Goal: Task Accomplishment & Management: Use online tool/utility

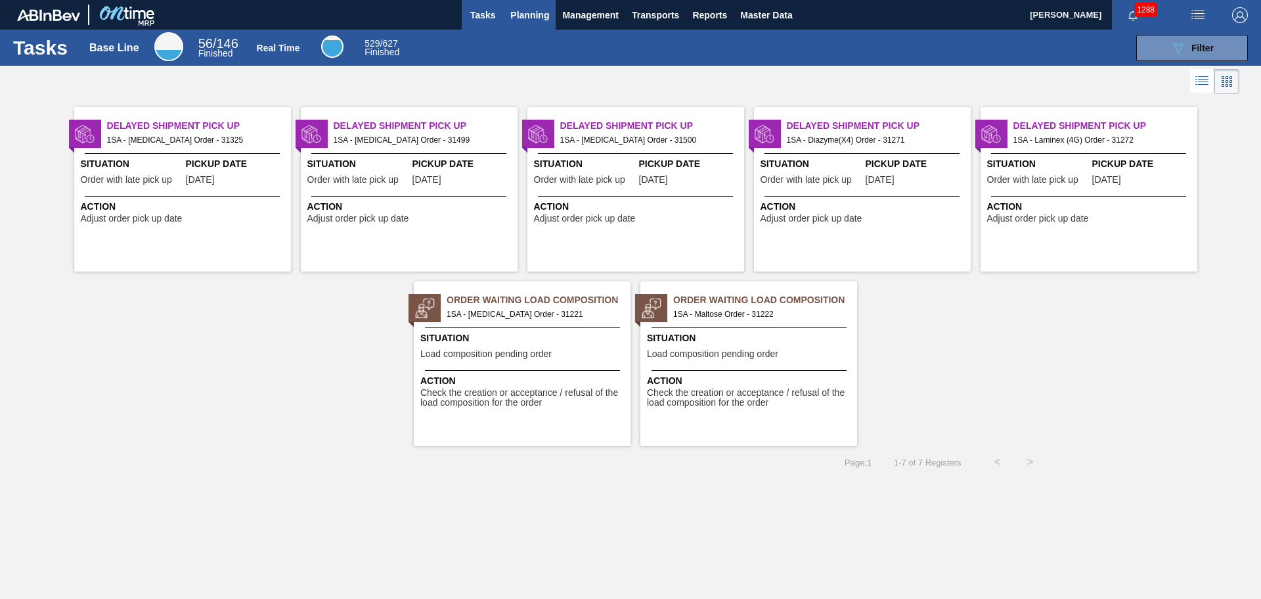
click at [533, 11] on span "Planning" at bounding box center [529, 15] width 39 height 16
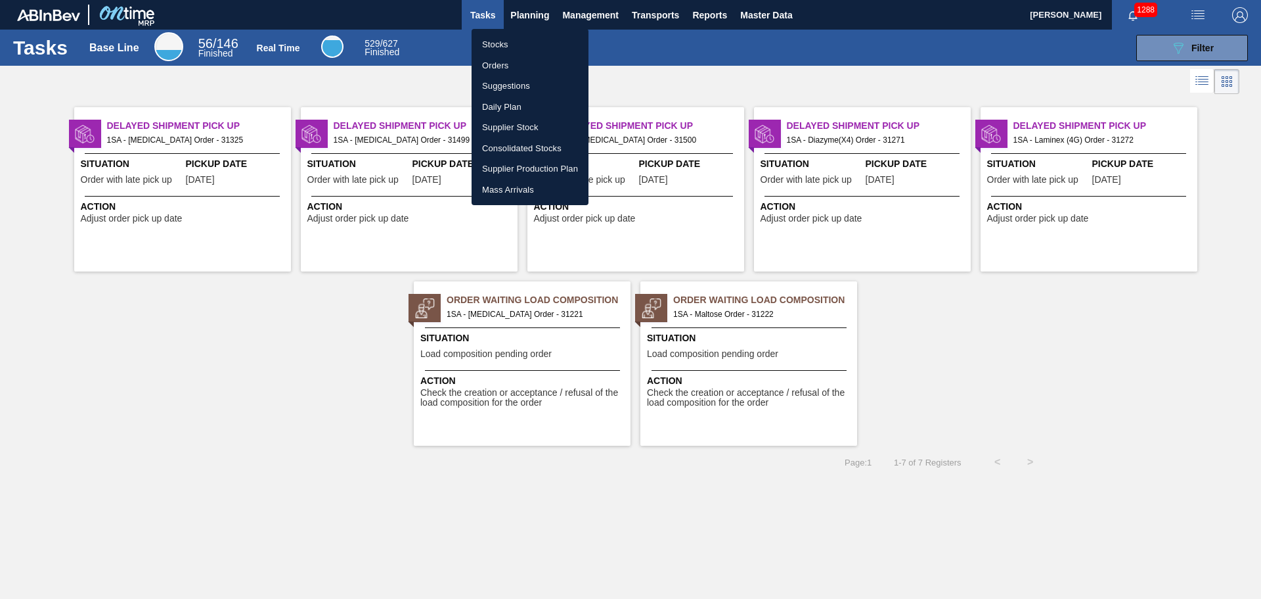
click at [518, 64] on li "Orders" at bounding box center [530, 65] width 117 height 21
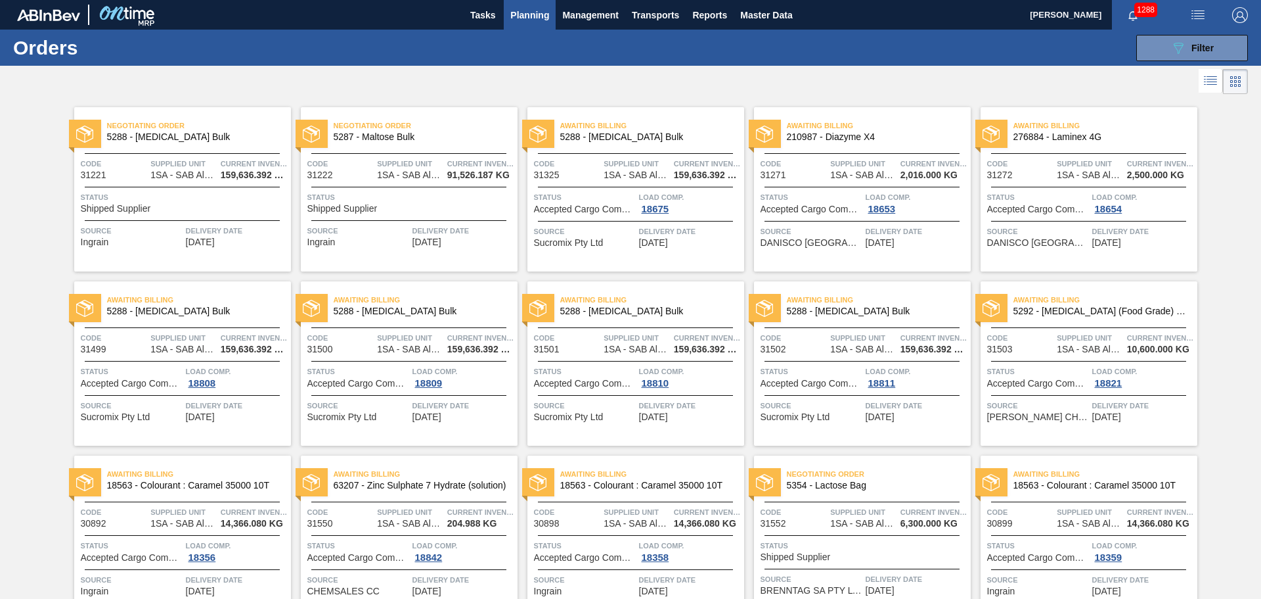
click at [211, 201] on span "Status" at bounding box center [184, 197] width 207 height 13
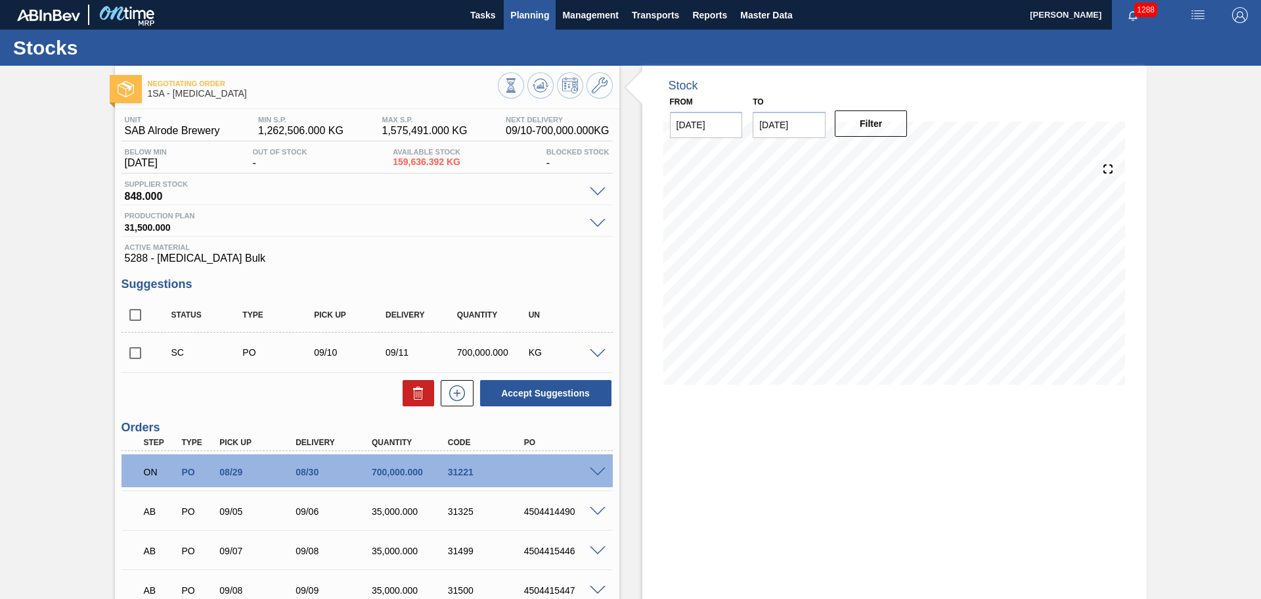
click at [532, 11] on span "Planning" at bounding box center [529, 15] width 39 height 16
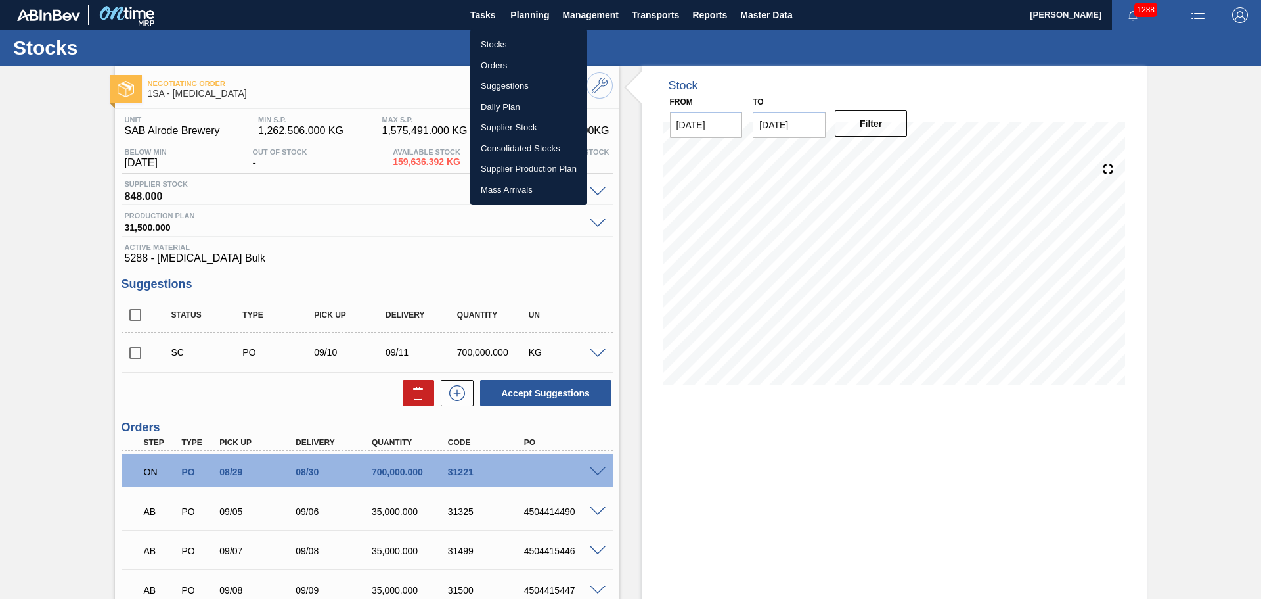
click at [509, 43] on li "Stocks" at bounding box center [528, 44] width 117 height 21
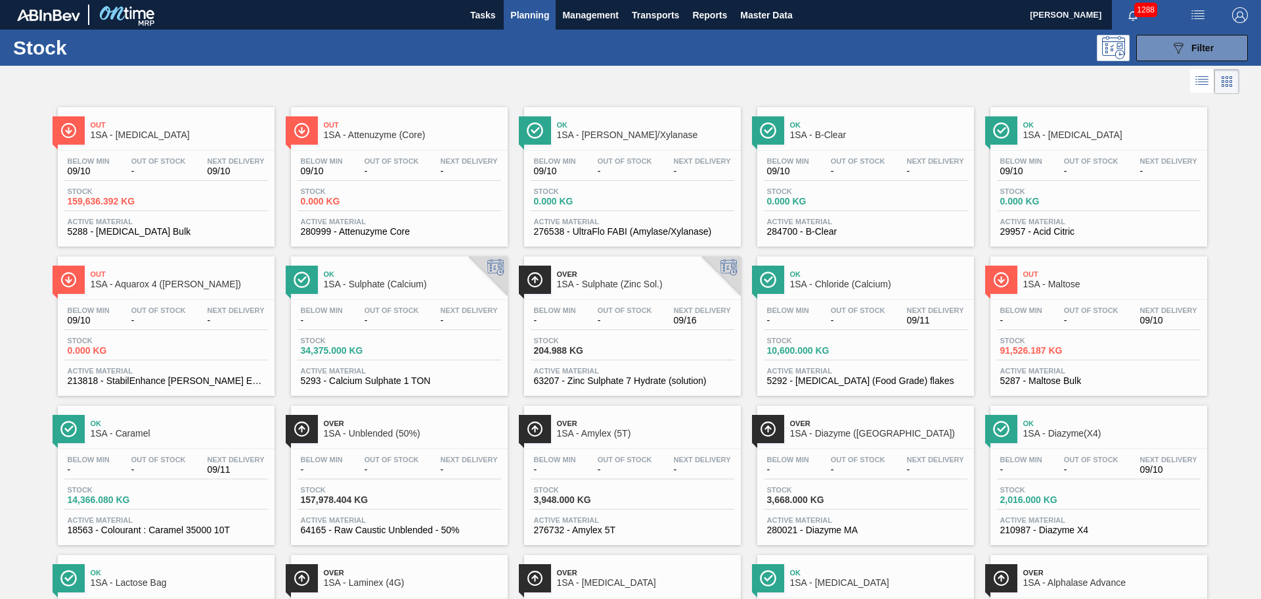
click at [196, 197] on div "Stock 159,636.392 KG" at bounding box center [166, 199] width 204 height 24
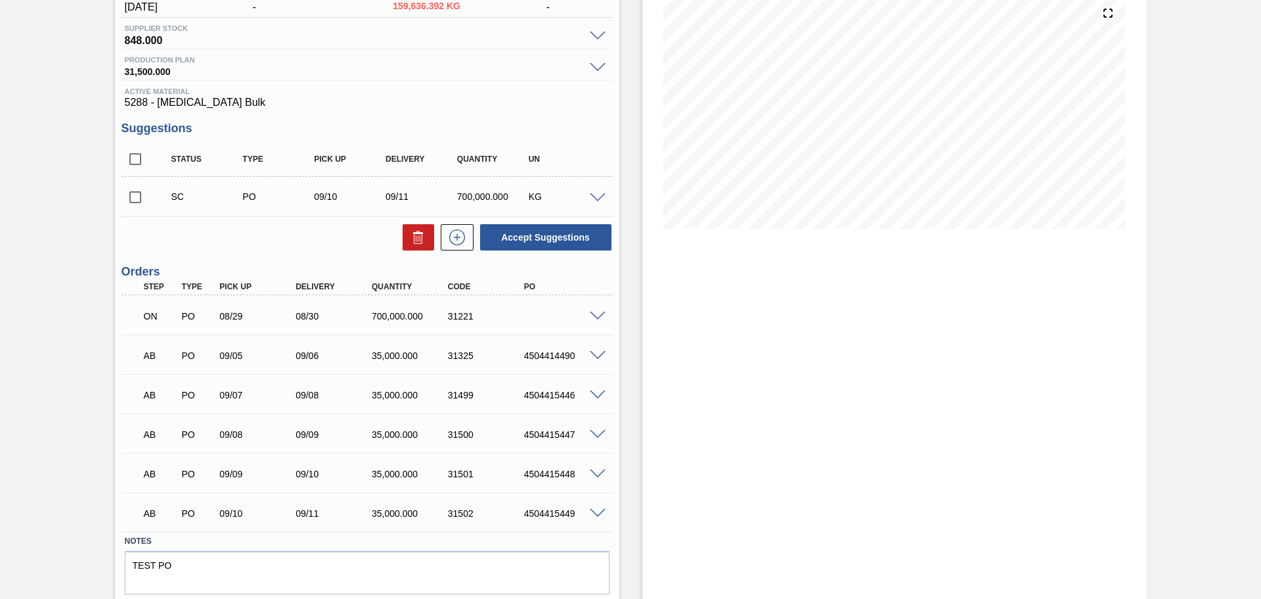
scroll to position [196, 0]
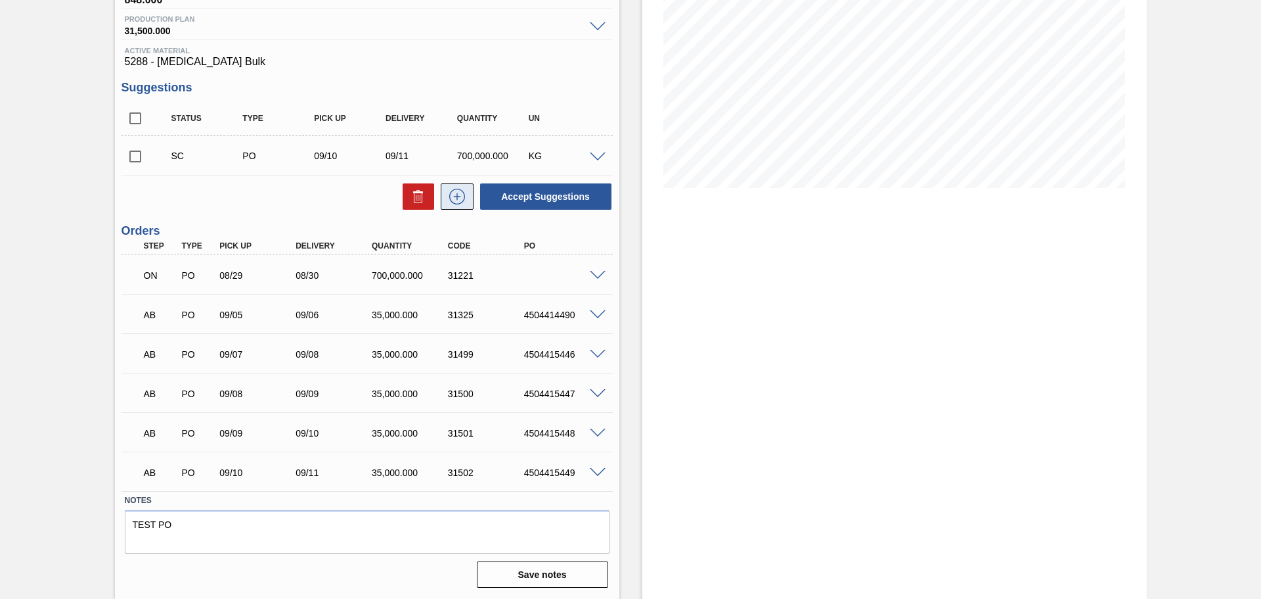
click at [454, 198] on icon at bounding box center [457, 197] width 21 height 16
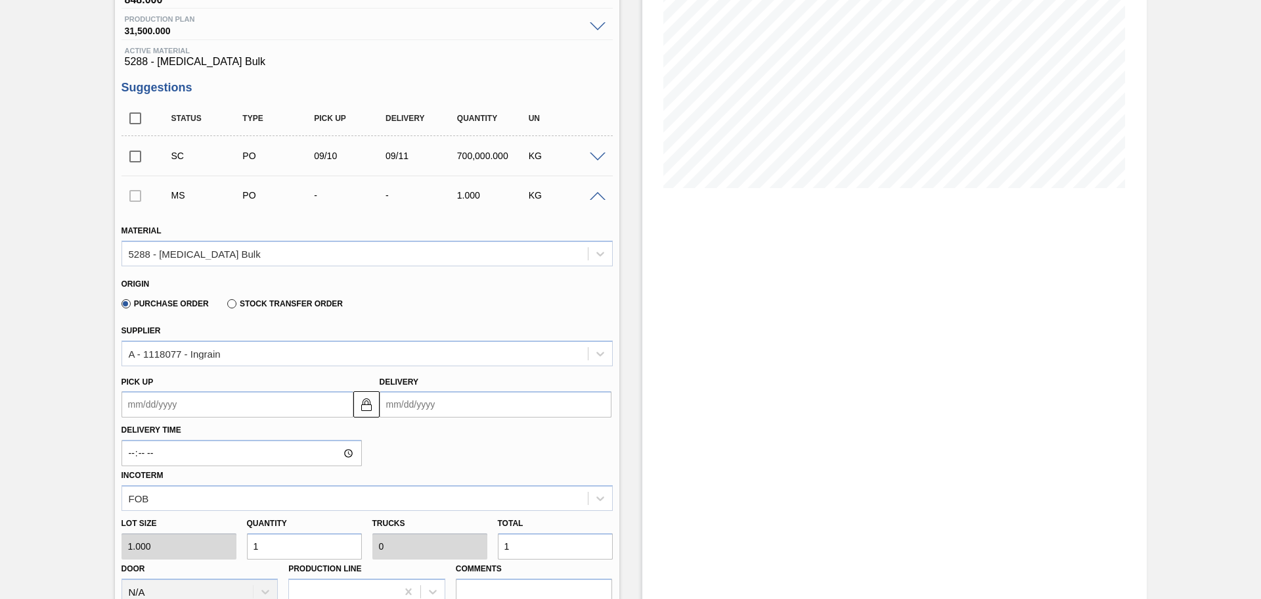
click at [445, 407] on input "Delivery" at bounding box center [496, 404] width 232 height 26
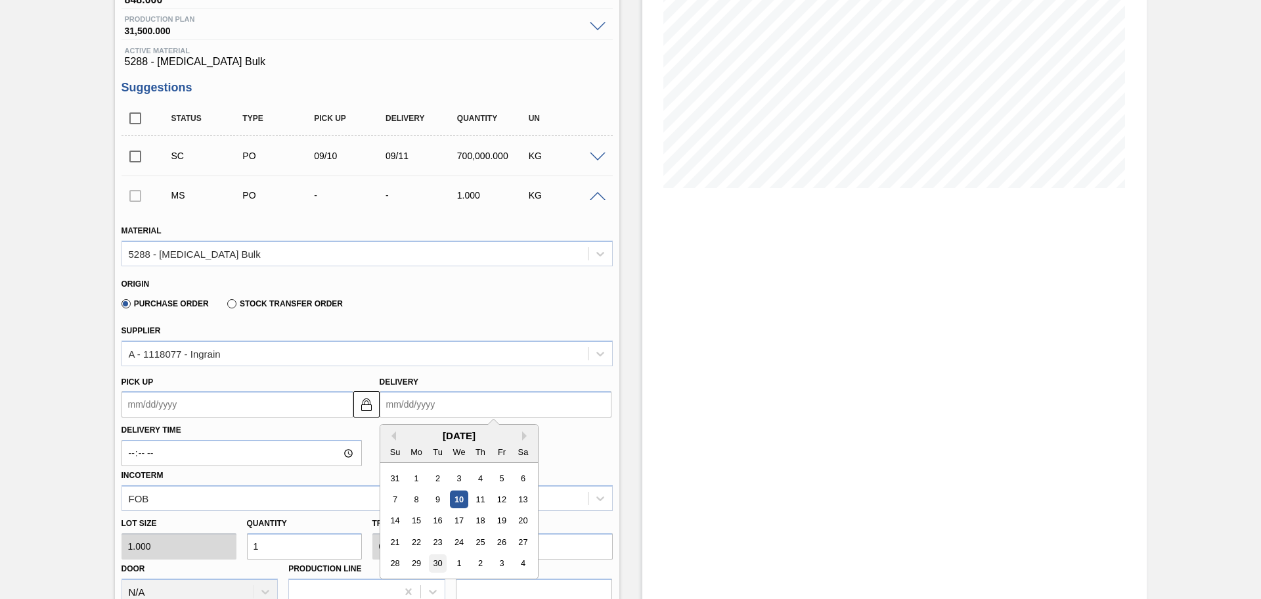
click at [437, 566] on div "30" at bounding box center [437, 564] width 18 height 18
type up3244130152 "[DATE]"
type input "[DATE]"
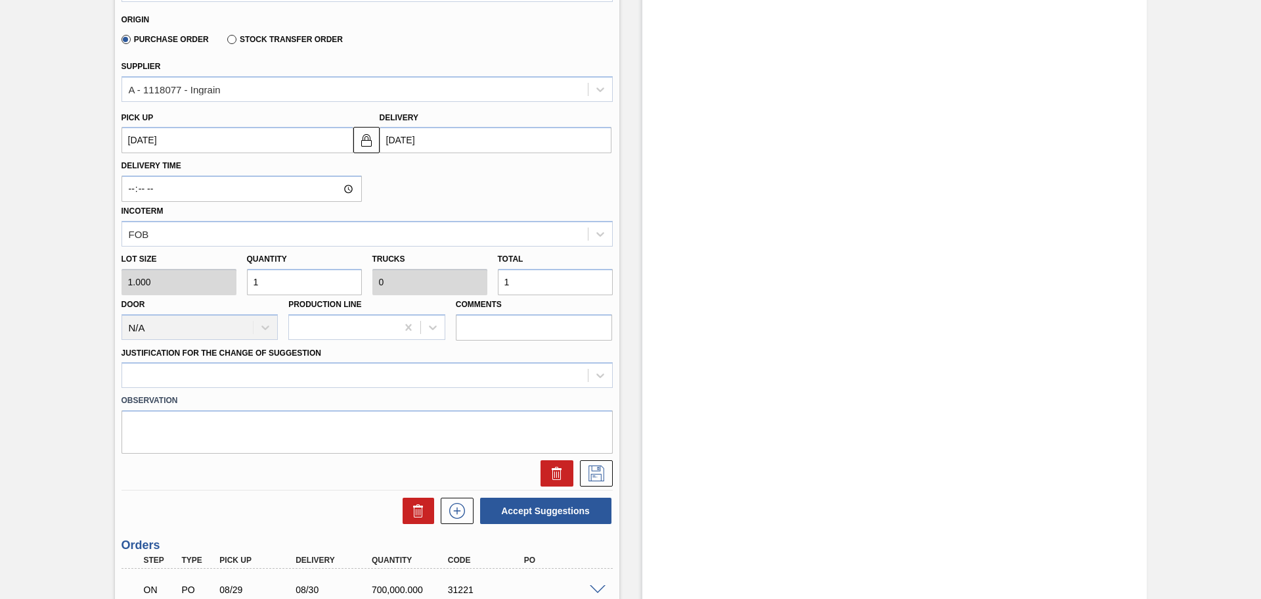
scroll to position [525, 0]
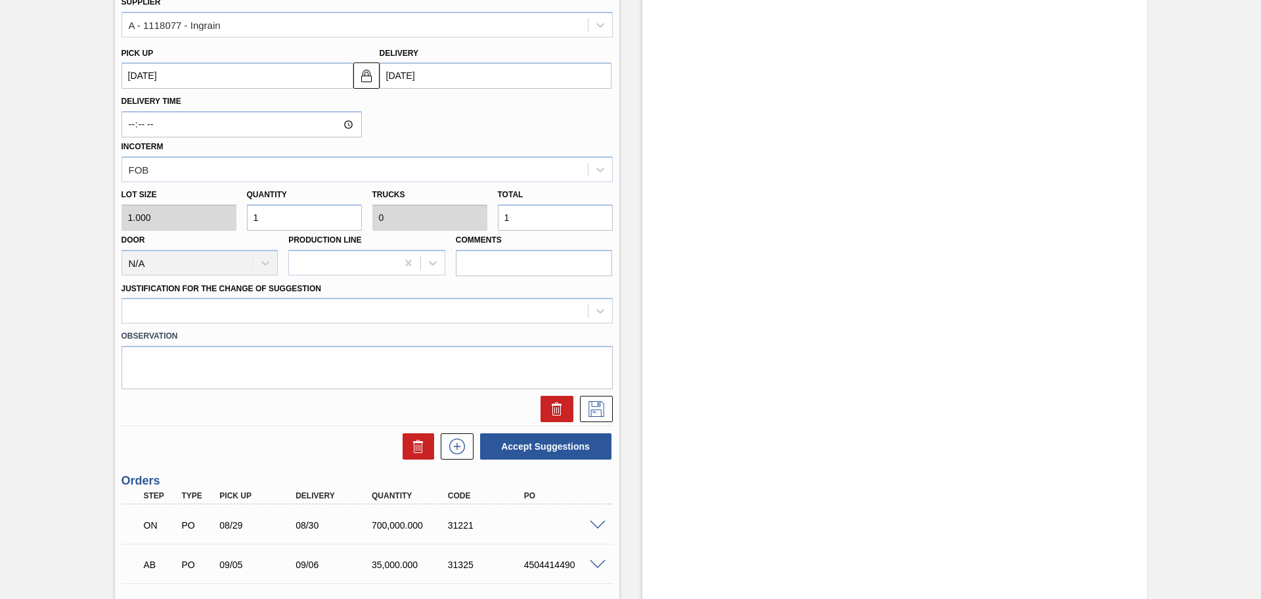
click at [514, 217] on input "1" at bounding box center [555, 217] width 115 height 26
type input "0"
type input "7"
type input "70"
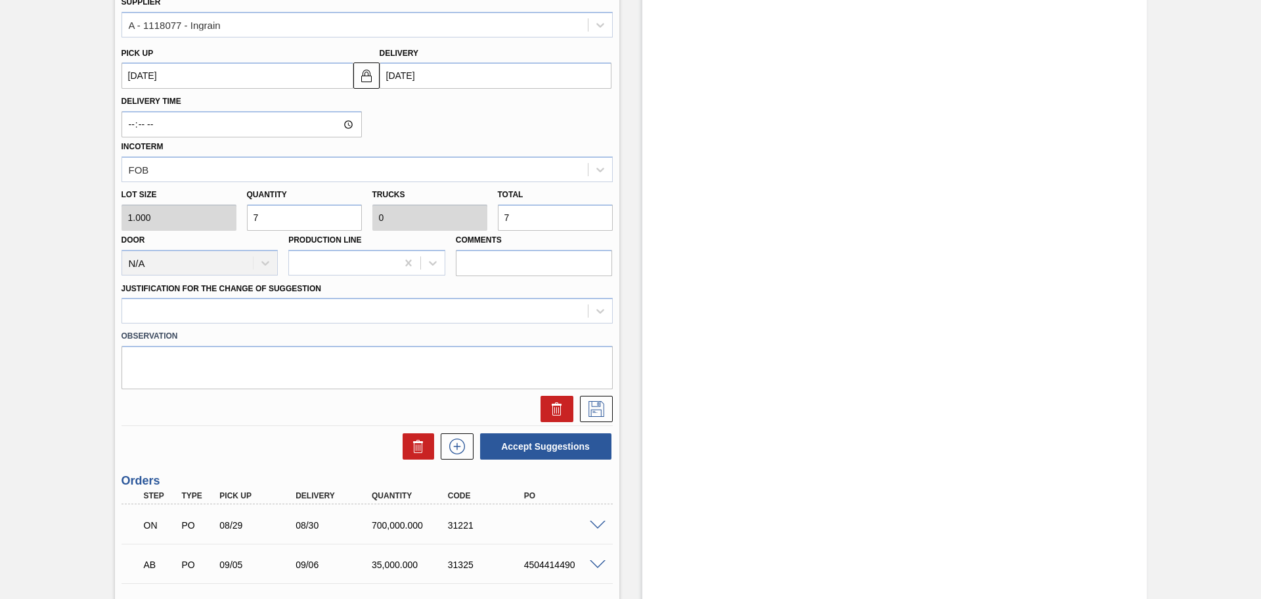
type input "70"
type input "700"
type input "0.001"
type input "700"
type input "7,000"
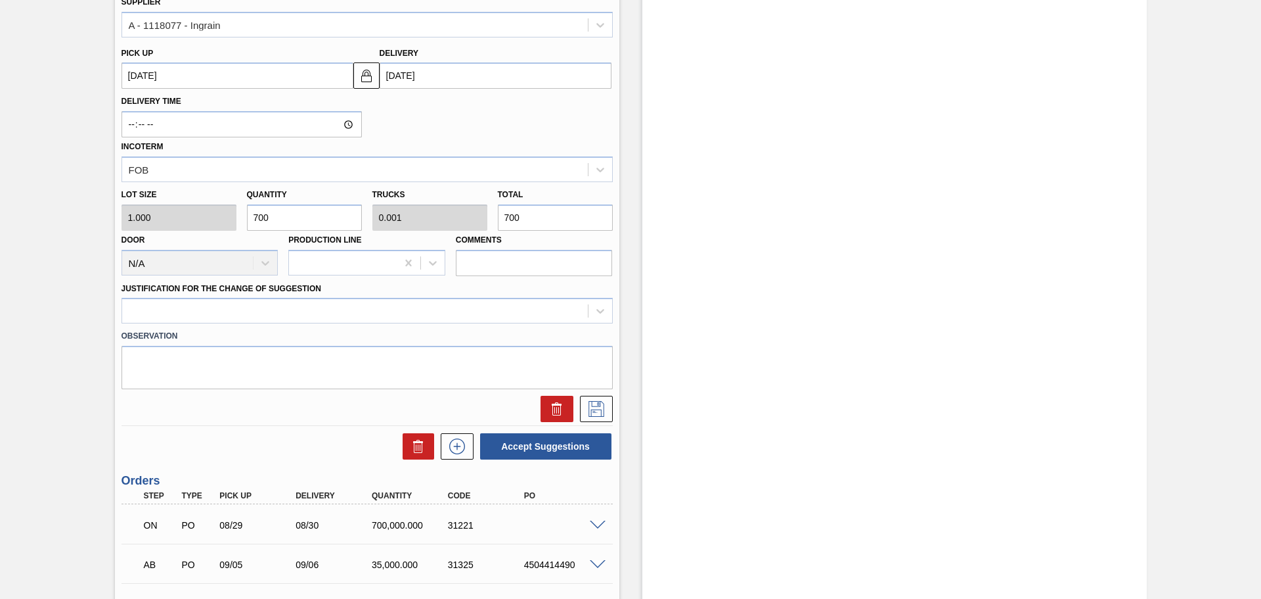
type input "0.01"
type input "7,000"
type input "700"
type input "0.001"
type input "700,000"
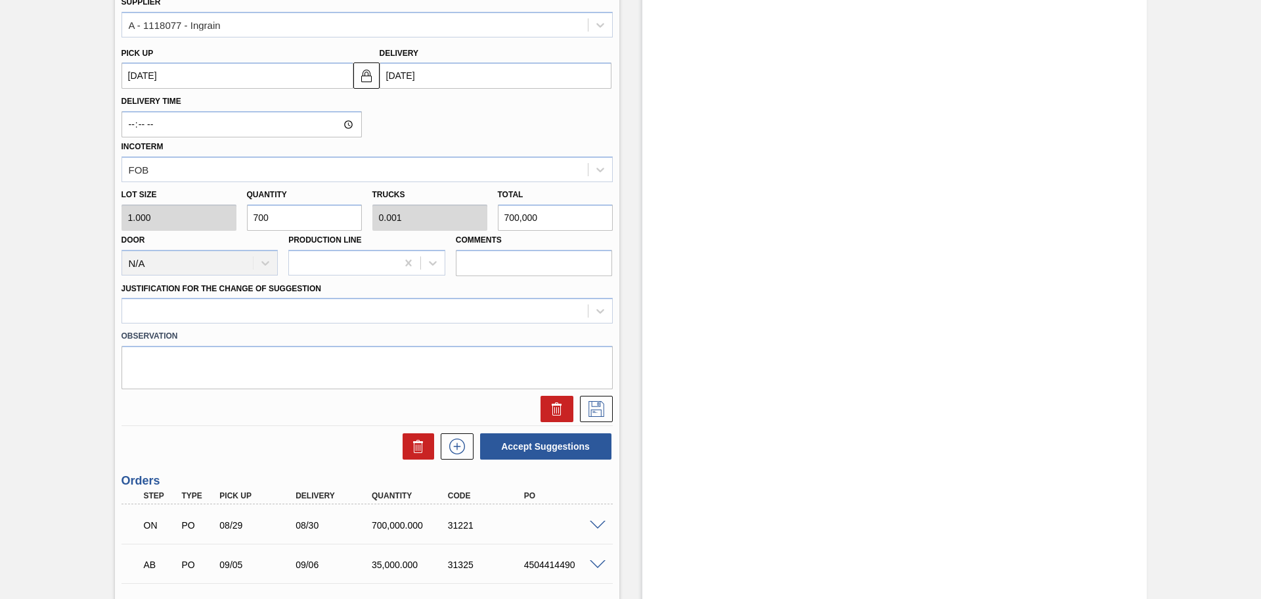
type input "700,000"
type input "1"
click at [597, 307] on icon at bounding box center [600, 310] width 13 height 13
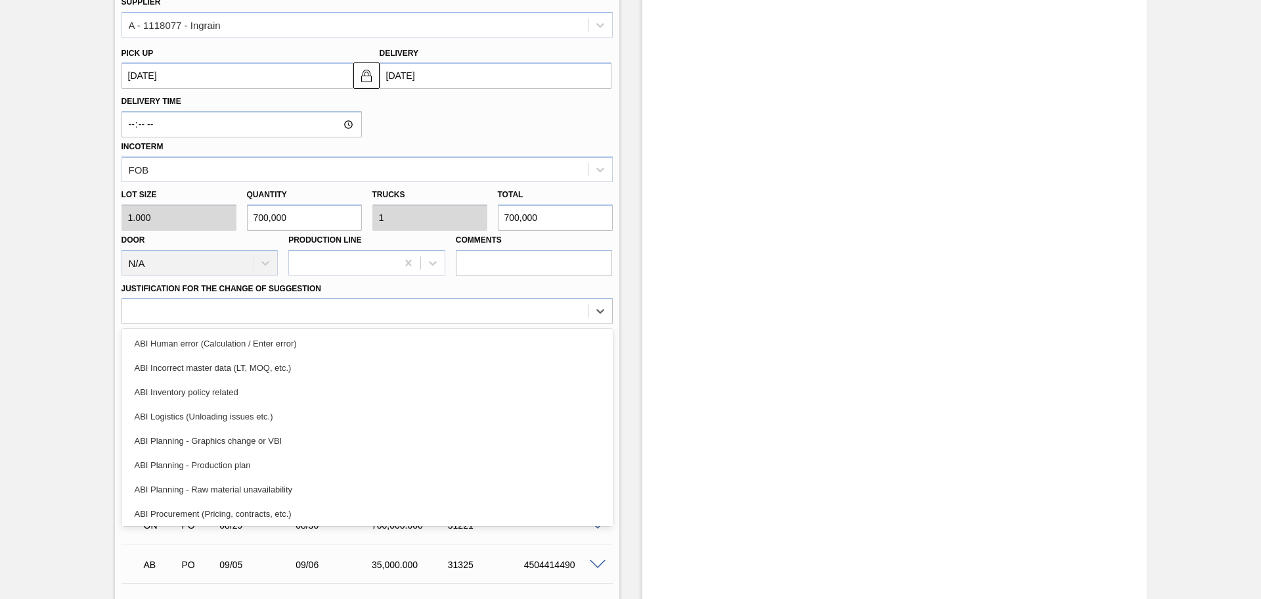
click at [231, 489] on div "ABI Planning - Raw material unavailability" at bounding box center [367, 489] width 491 height 24
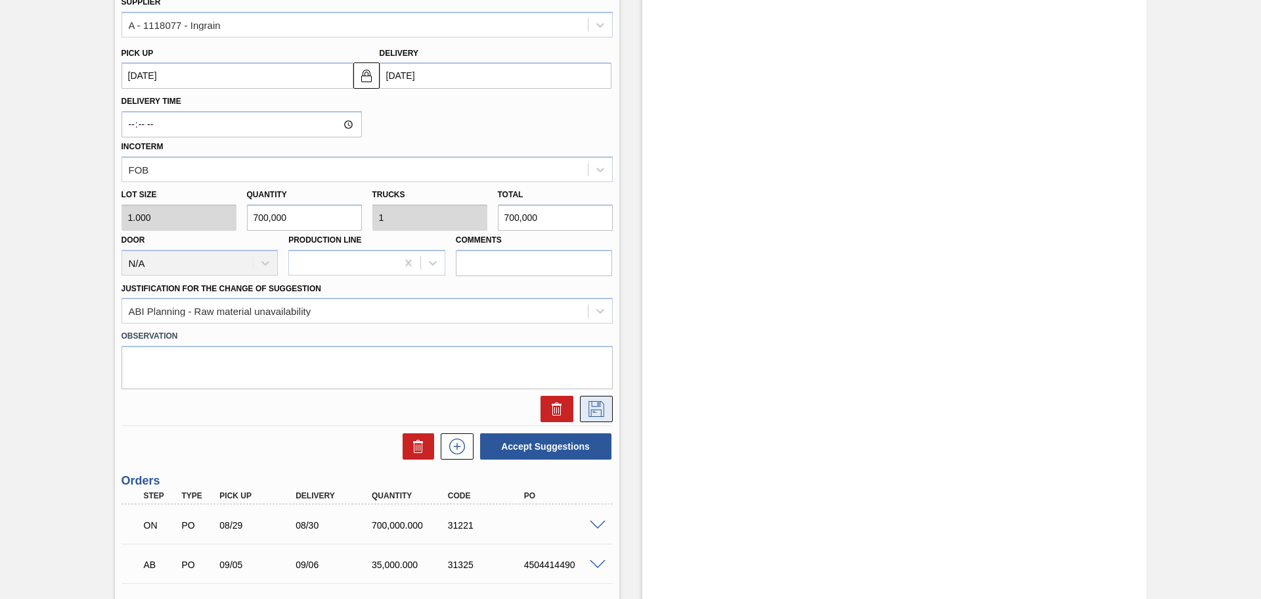
click at [600, 410] on icon at bounding box center [597, 409] width 16 height 16
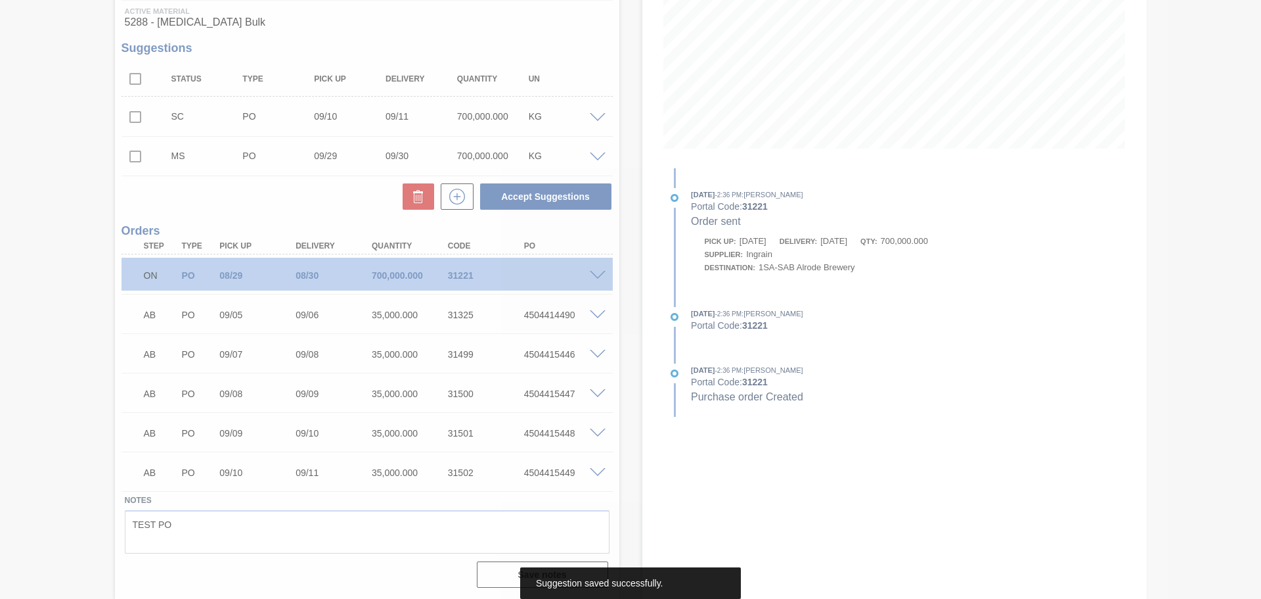
scroll to position [236, 0]
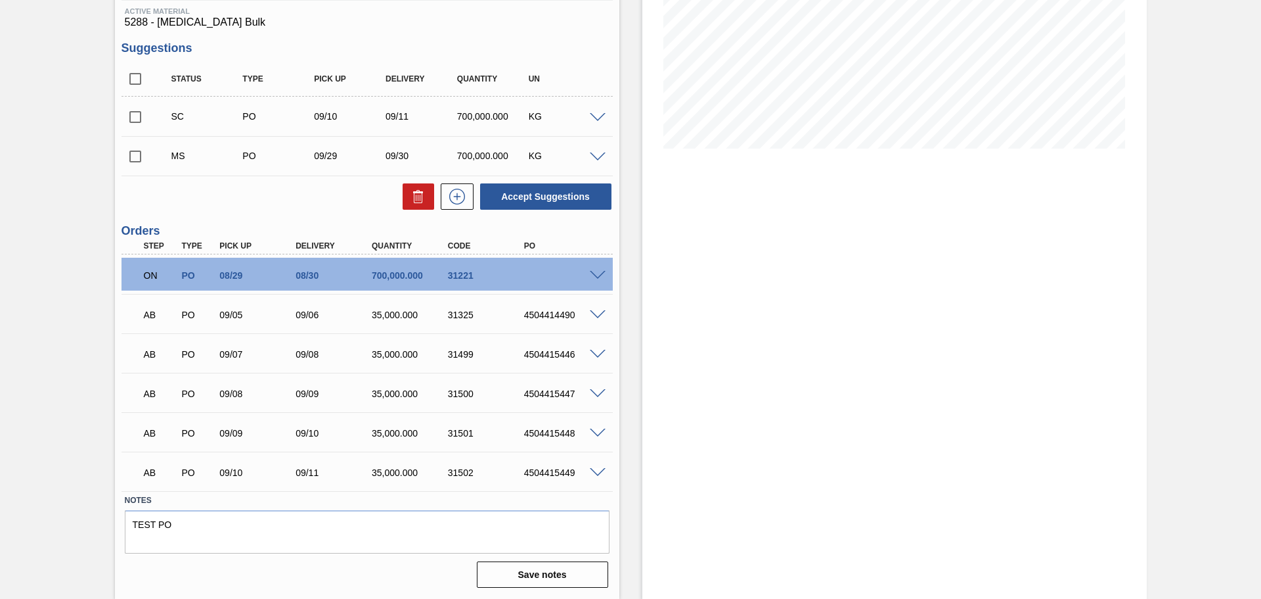
click at [133, 153] on input "checkbox" at bounding box center [136, 157] width 28 height 28
click at [545, 198] on button "Accept Suggestions" at bounding box center [545, 196] width 131 height 26
checkbox input "false"
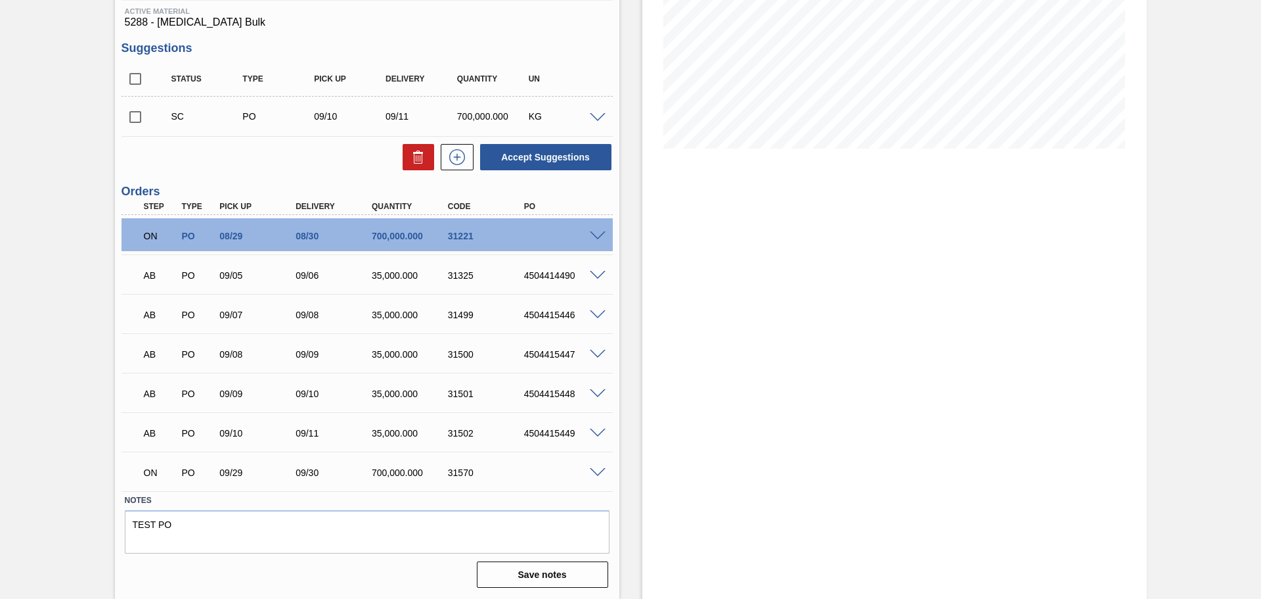
click at [596, 472] on span at bounding box center [598, 473] width 16 height 10
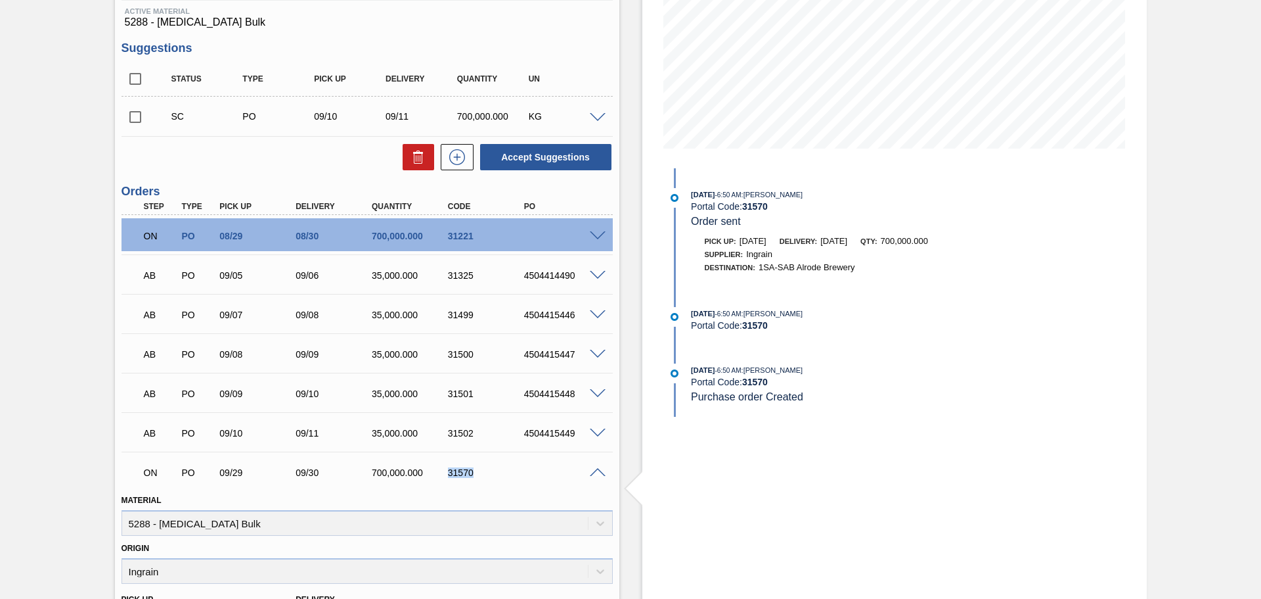
drag, startPoint x: 448, startPoint y: 472, endPoint x: 483, endPoint y: 465, distance: 35.4
click at [483, 465] on div "ON PO 09/29 09/30 700,000.000 31570" at bounding box center [363, 471] width 457 height 26
copy div "31570"
